Goal: Information Seeking & Learning: Stay updated

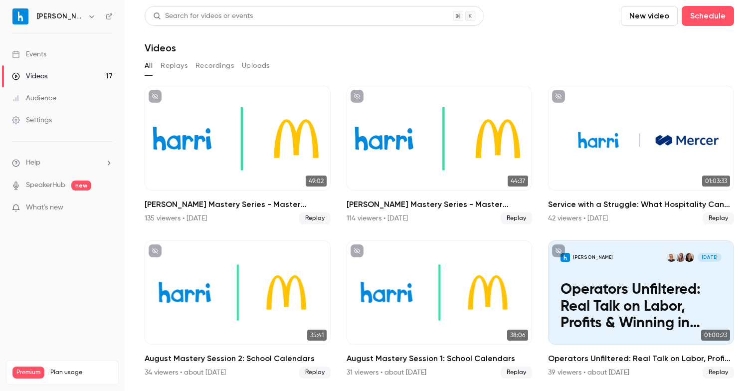
click at [146, 59] on button "All" at bounding box center [149, 66] width 8 height 16
click at [58, 51] on link "Events" at bounding box center [62, 54] width 125 height 22
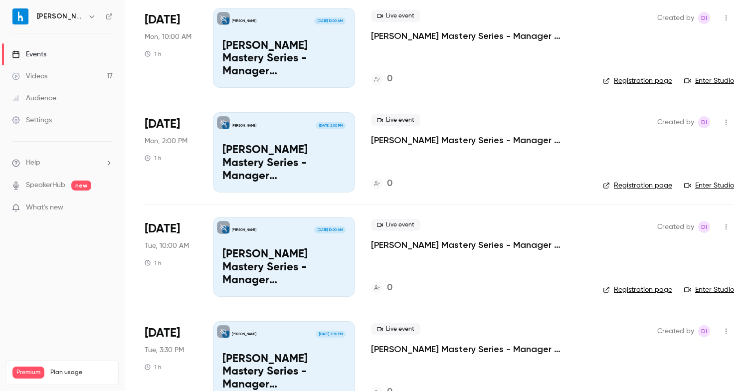
scroll to position [75, 0]
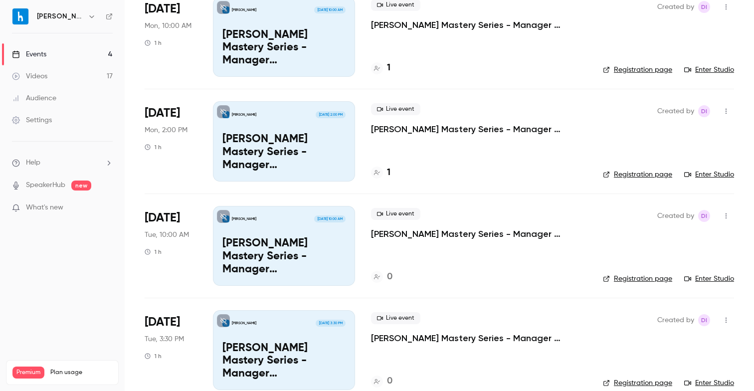
scroll to position [106, 0]
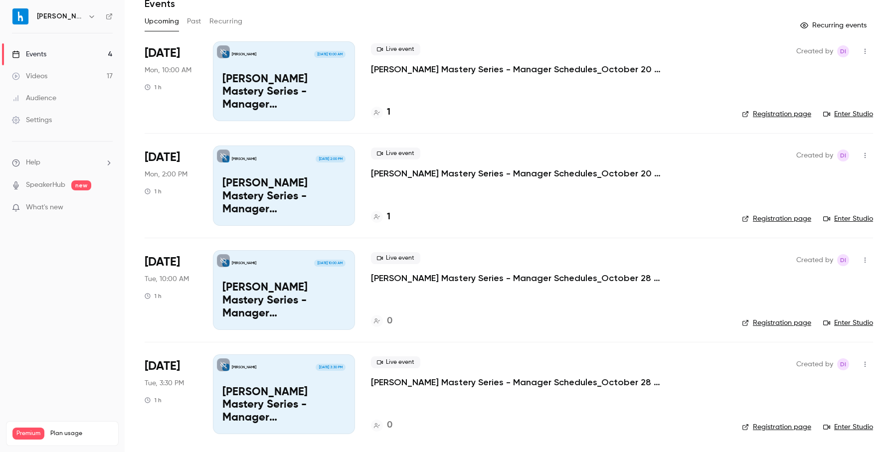
scroll to position [44, 0]
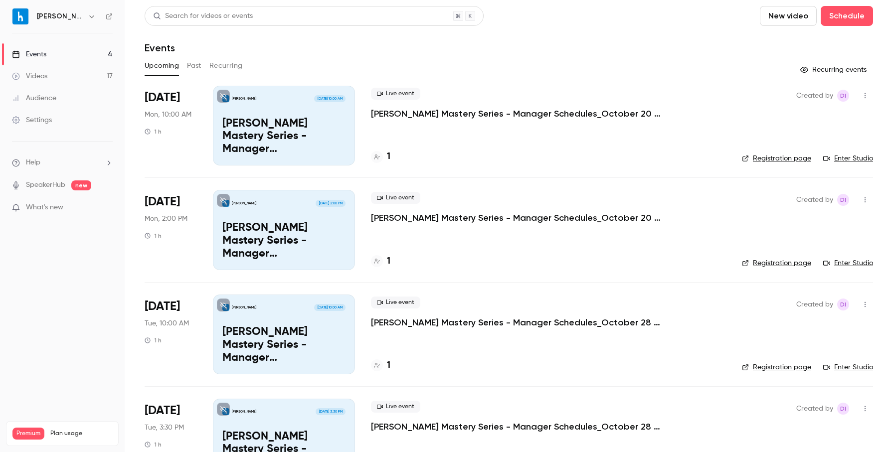
scroll to position [44, 0]
